Goal: Task Accomplishment & Management: Manage account settings

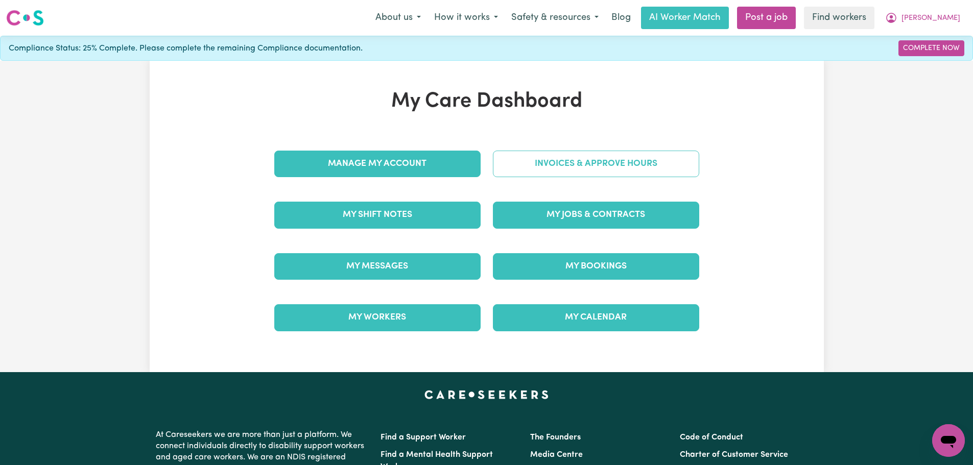
click at [565, 165] on link "Invoices & Approve Hours" at bounding box center [596, 164] width 206 height 27
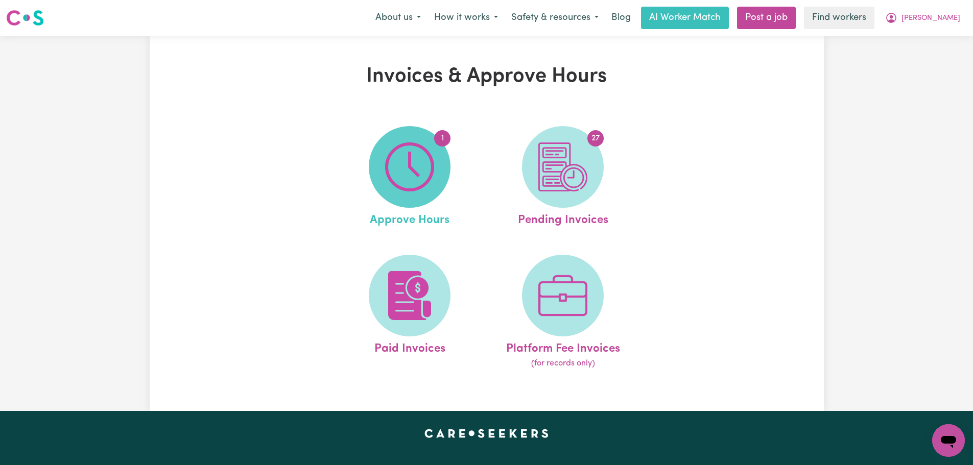
click at [420, 164] on img at bounding box center [409, 166] width 49 height 49
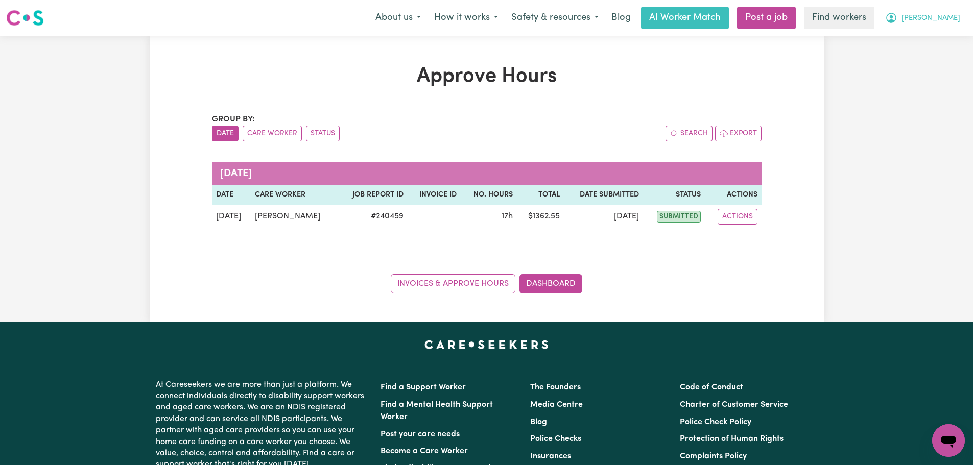
click at [897, 15] on icon "My Account" at bounding box center [891, 18] width 12 height 12
click at [938, 38] on link "My Dashboard" at bounding box center [925, 39] width 81 height 19
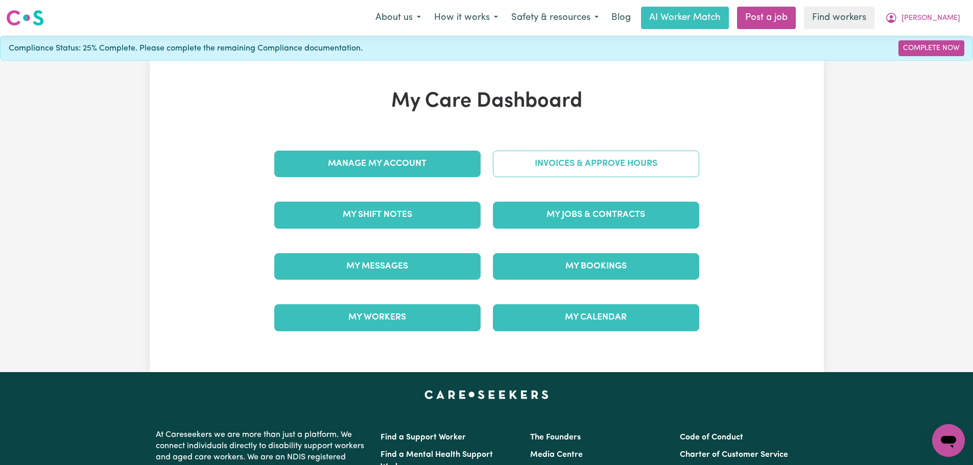
click at [642, 162] on link "Invoices & Approve Hours" at bounding box center [596, 164] width 206 height 27
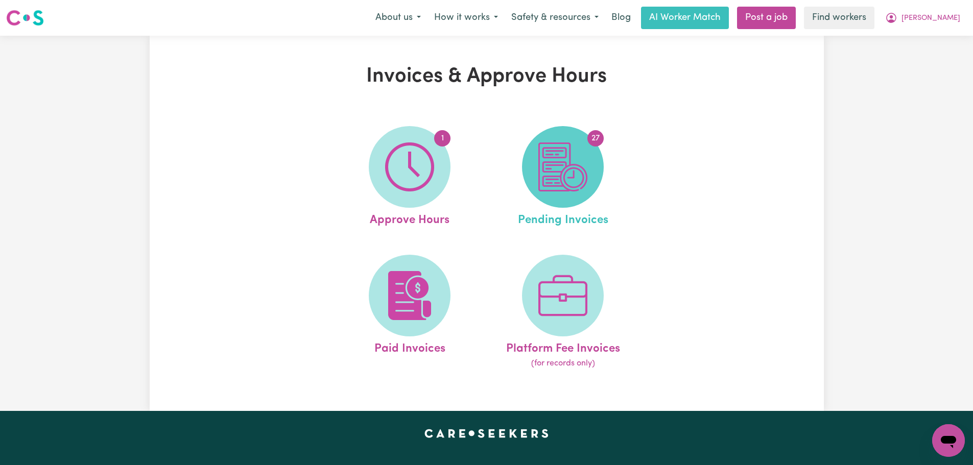
click at [565, 168] on img at bounding box center [562, 166] width 49 height 49
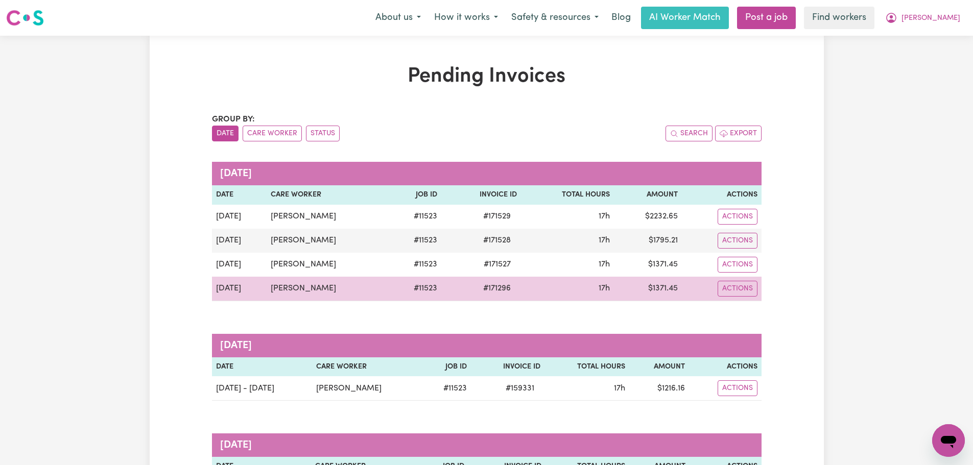
click at [237, 289] on td "[DATE]" at bounding box center [239, 289] width 55 height 25
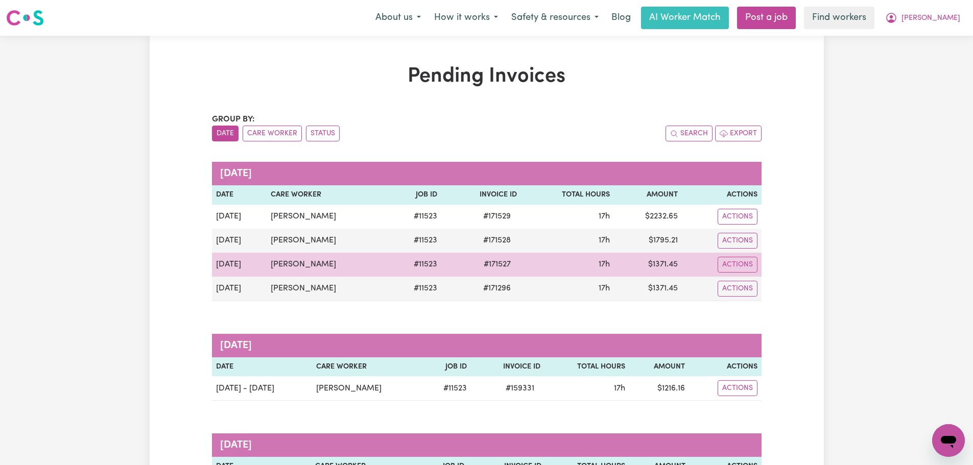
click at [235, 264] on td "[DATE]" at bounding box center [239, 265] width 55 height 24
